Goal: Task Accomplishment & Management: Use online tool/utility

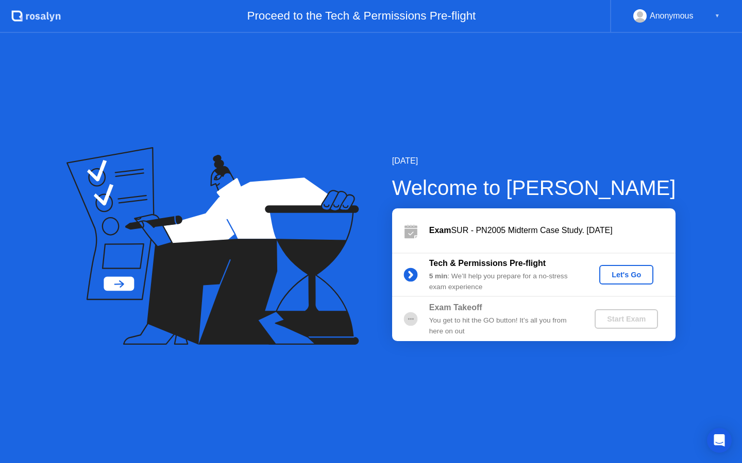
click at [616, 275] on div "Let's Go" at bounding box center [626, 275] width 46 height 8
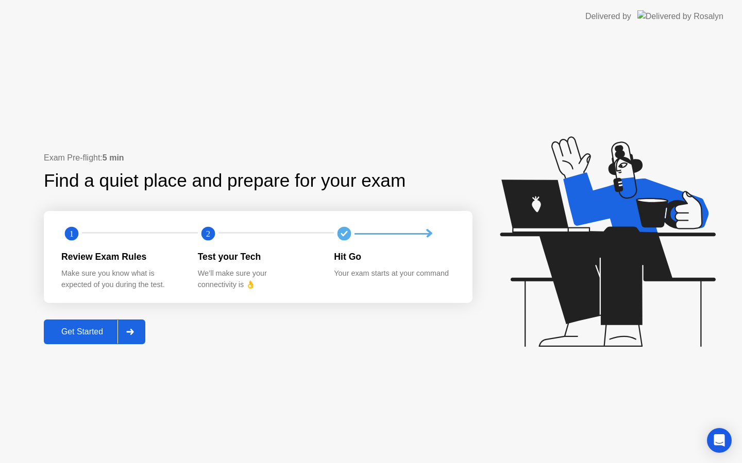
click at [85, 325] on button "Get Started" at bounding box center [94, 332] width 101 height 25
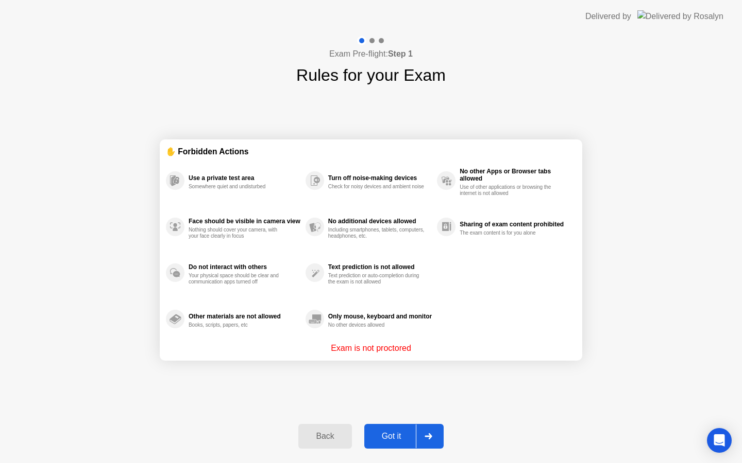
click at [382, 438] on div "Got it" at bounding box center [391, 436] width 48 height 9
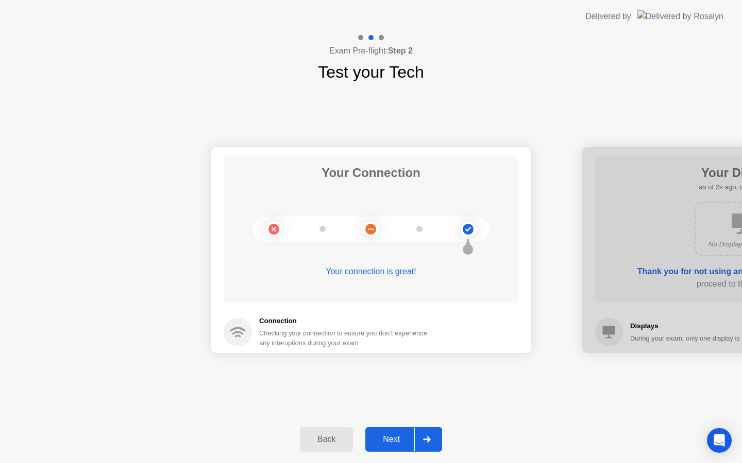
click at [382, 437] on div "Next" at bounding box center [391, 439] width 46 height 9
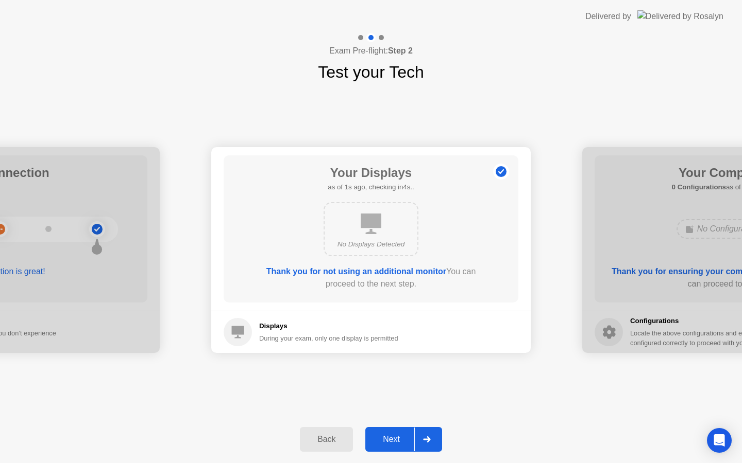
click at [384, 436] on div "Next" at bounding box center [391, 439] width 46 height 9
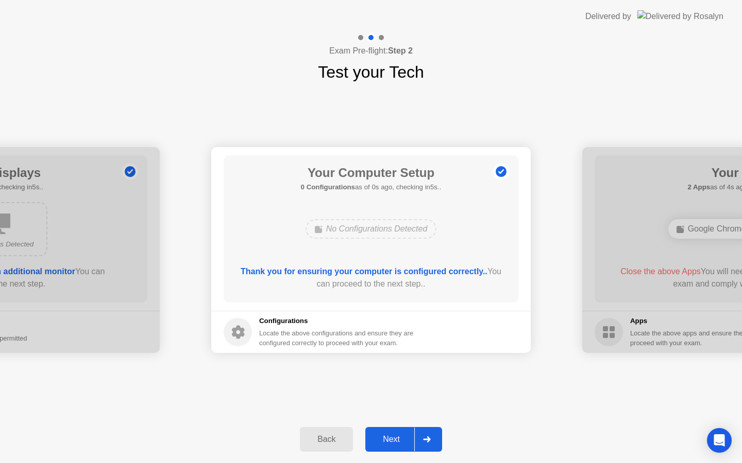
click at [384, 436] on div "Next" at bounding box center [391, 439] width 46 height 9
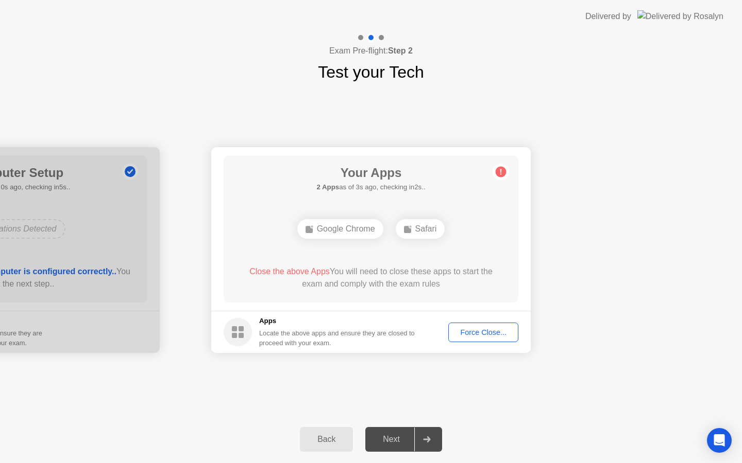
click at [490, 337] on div "Force Close..." at bounding box center [483, 333] width 63 height 8
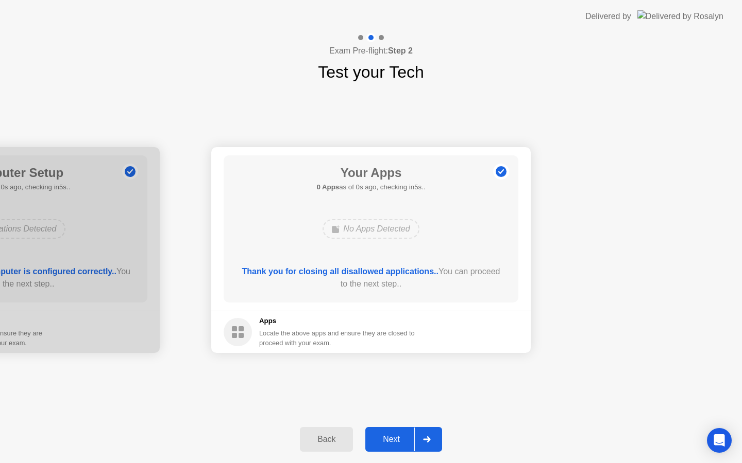
click at [462, 332] on footer "Apps Locate the above apps and ensure they are closed to proceed with your exam." at bounding box center [370, 332] width 319 height 42
click at [386, 439] on div "Next" at bounding box center [391, 439] width 46 height 9
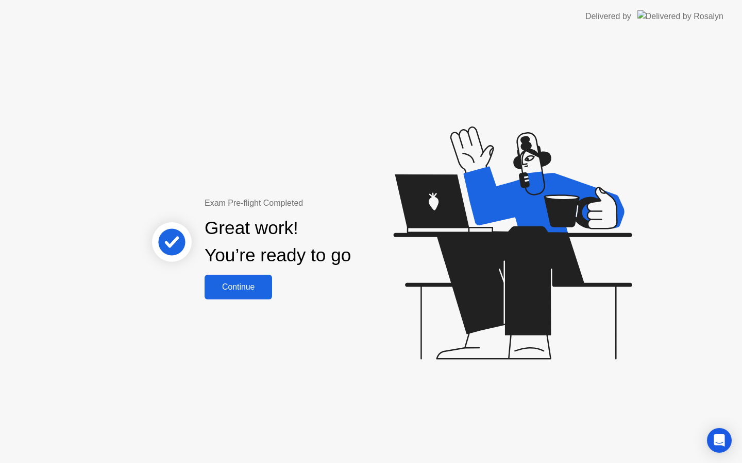
click at [220, 277] on button "Continue" at bounding box center [237, 287] width 67 height 25
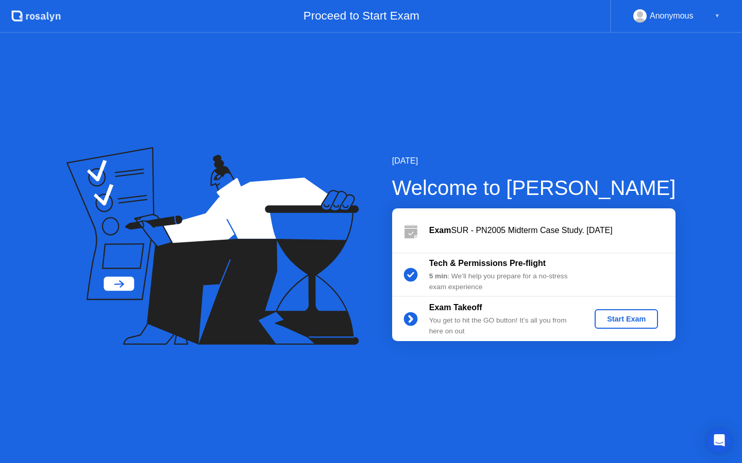
click at [614, 319] on div "Start Exam" at bounding box center [625, 319] width 55 height 8
